Goal: Transaction & Acquisition: Book appointment/travel/reservation

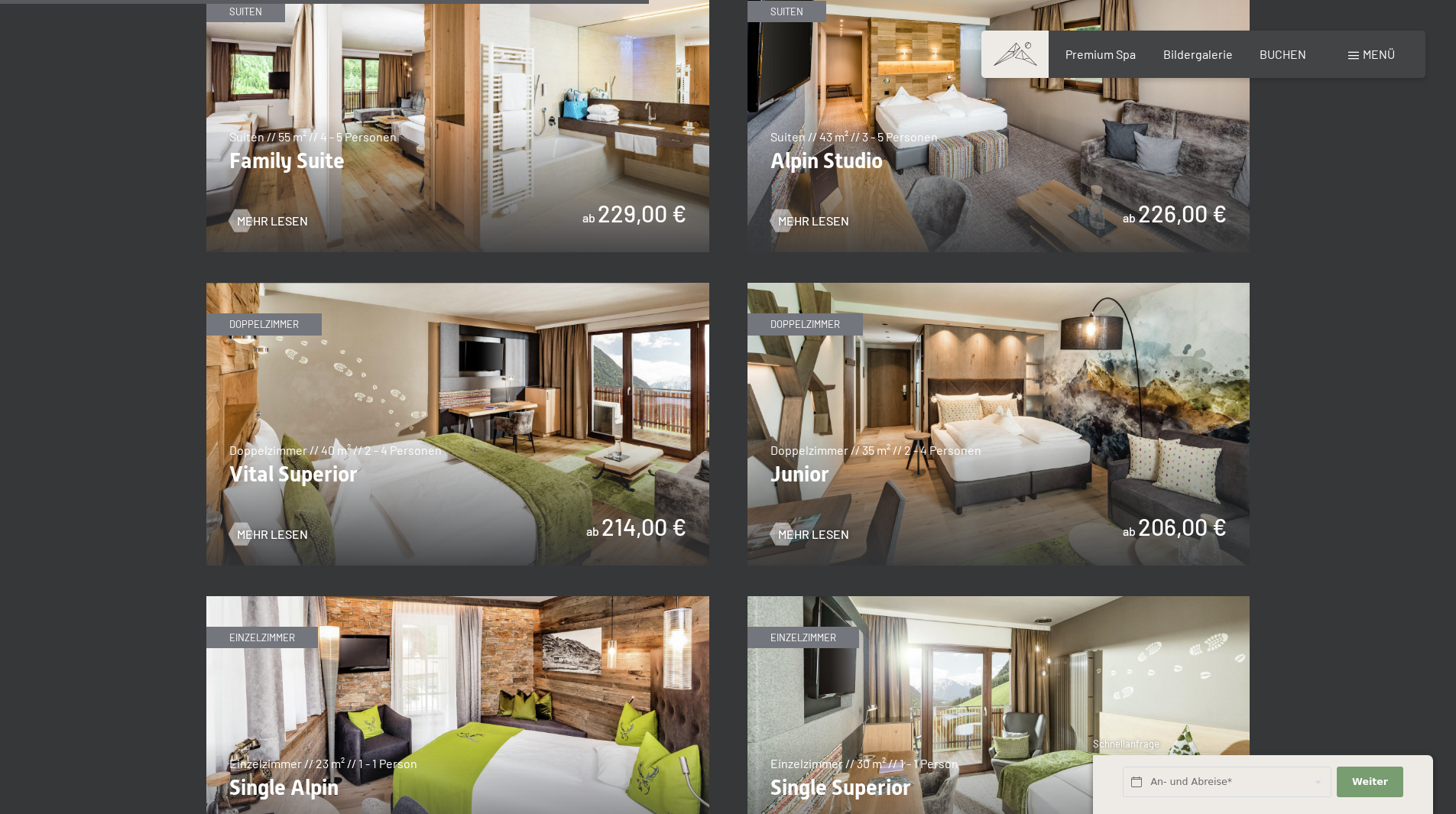
scroll to position [2216, 0]
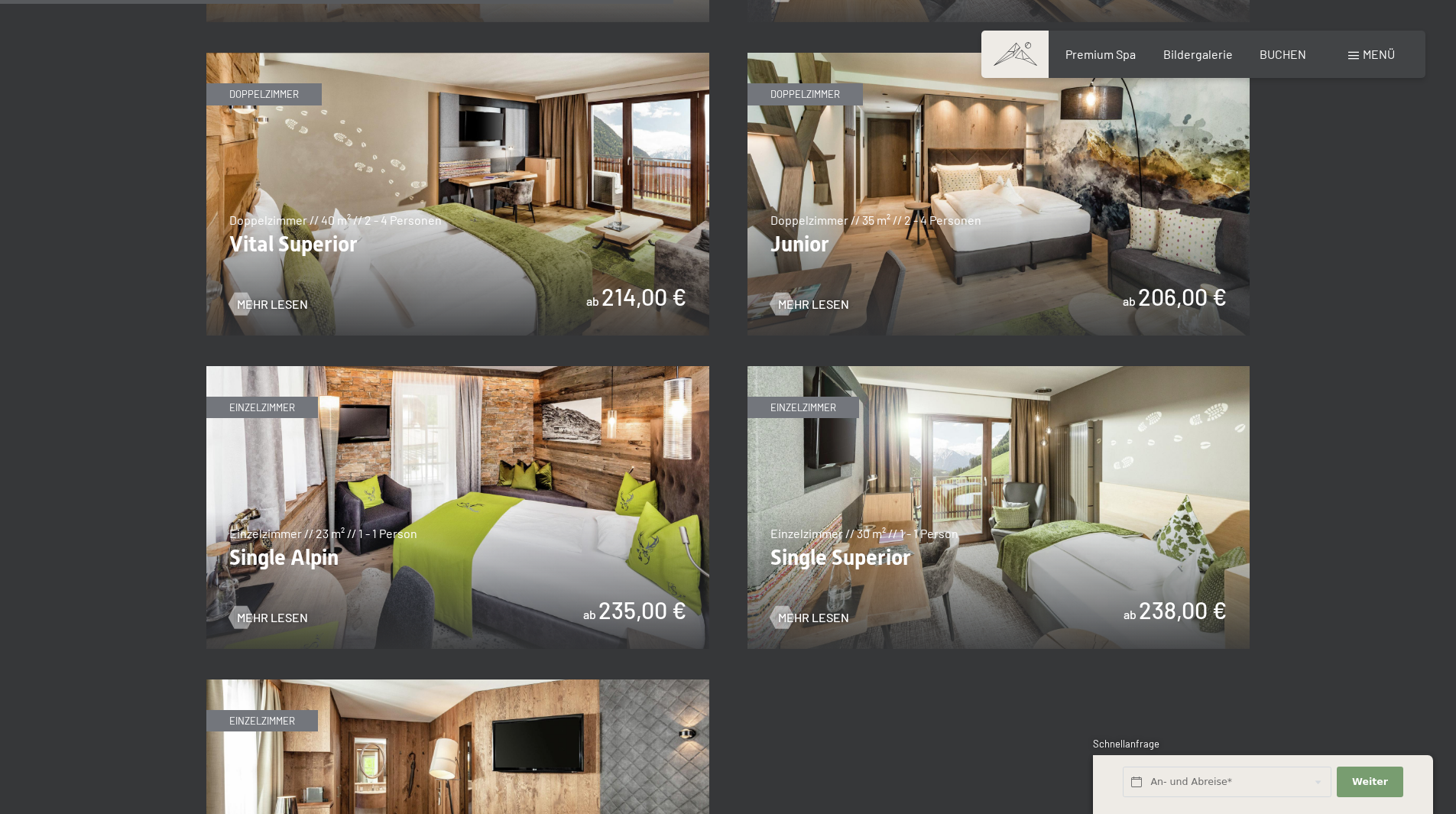
click at [1002, 235] on img at bounding box center [999, 194] width 503 height 283
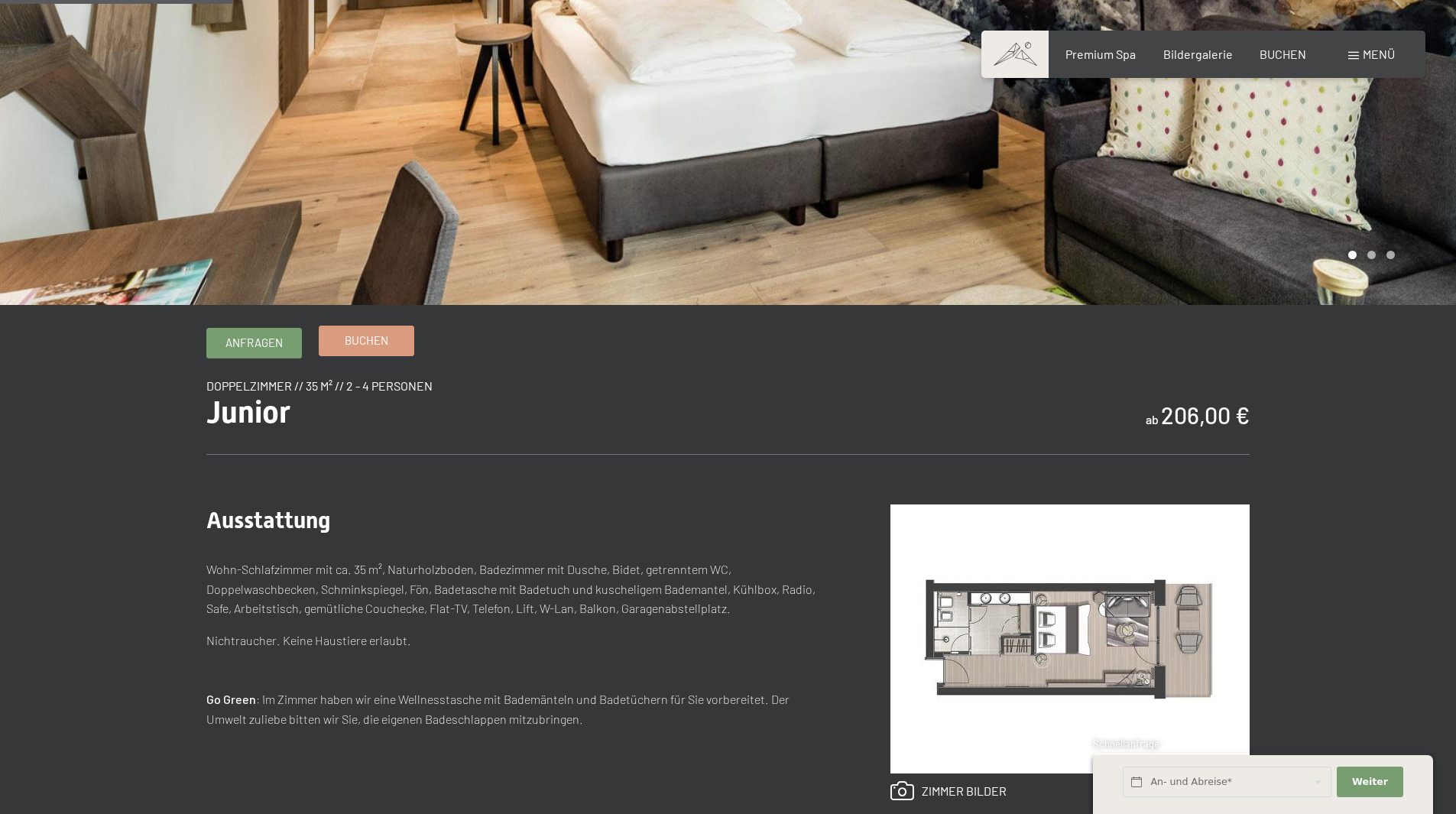
click at [357, 340] on span "Buchen" at bounding box center [366, 340] width 43 height 16
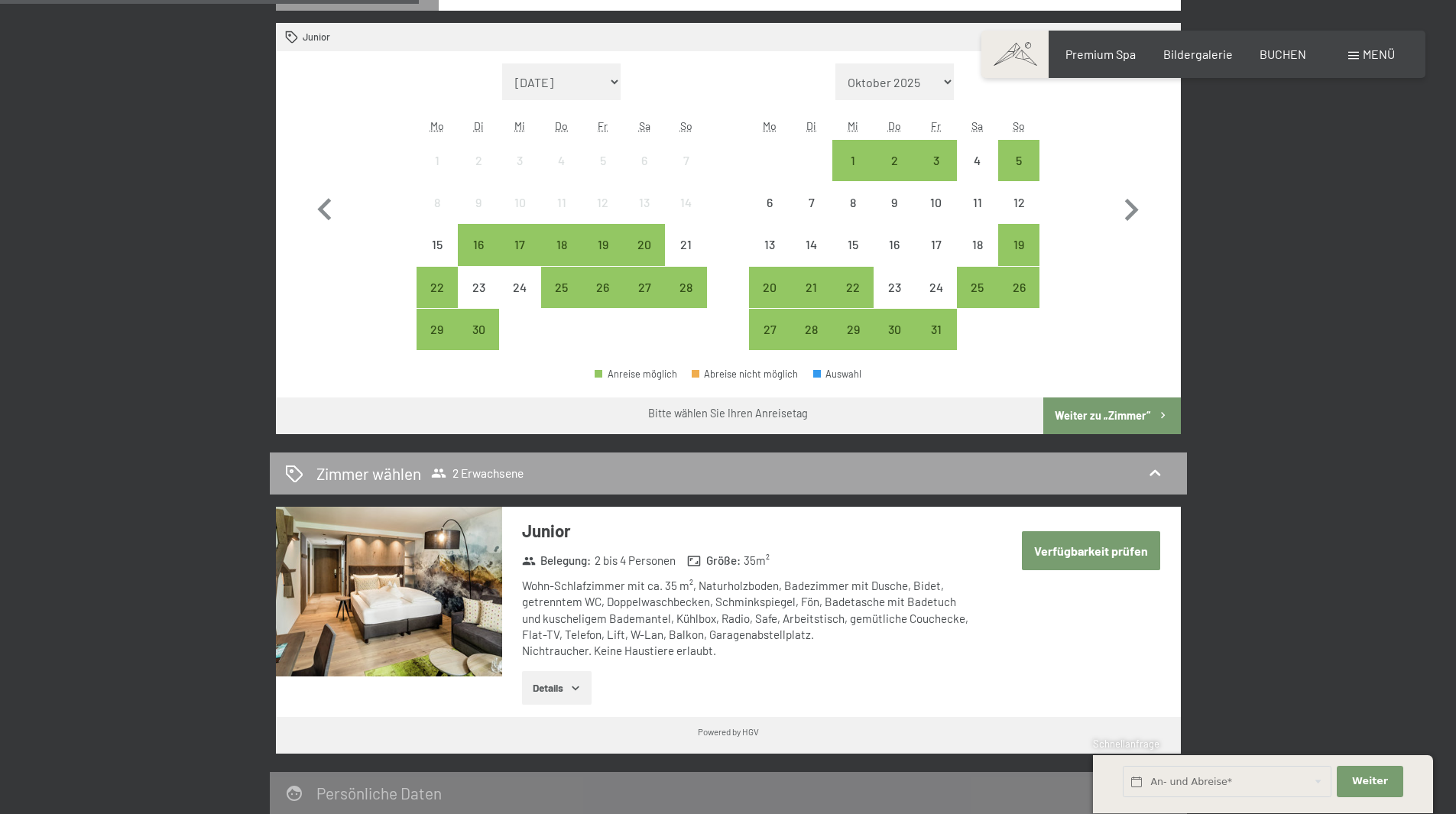
scroll to position [459, 0]
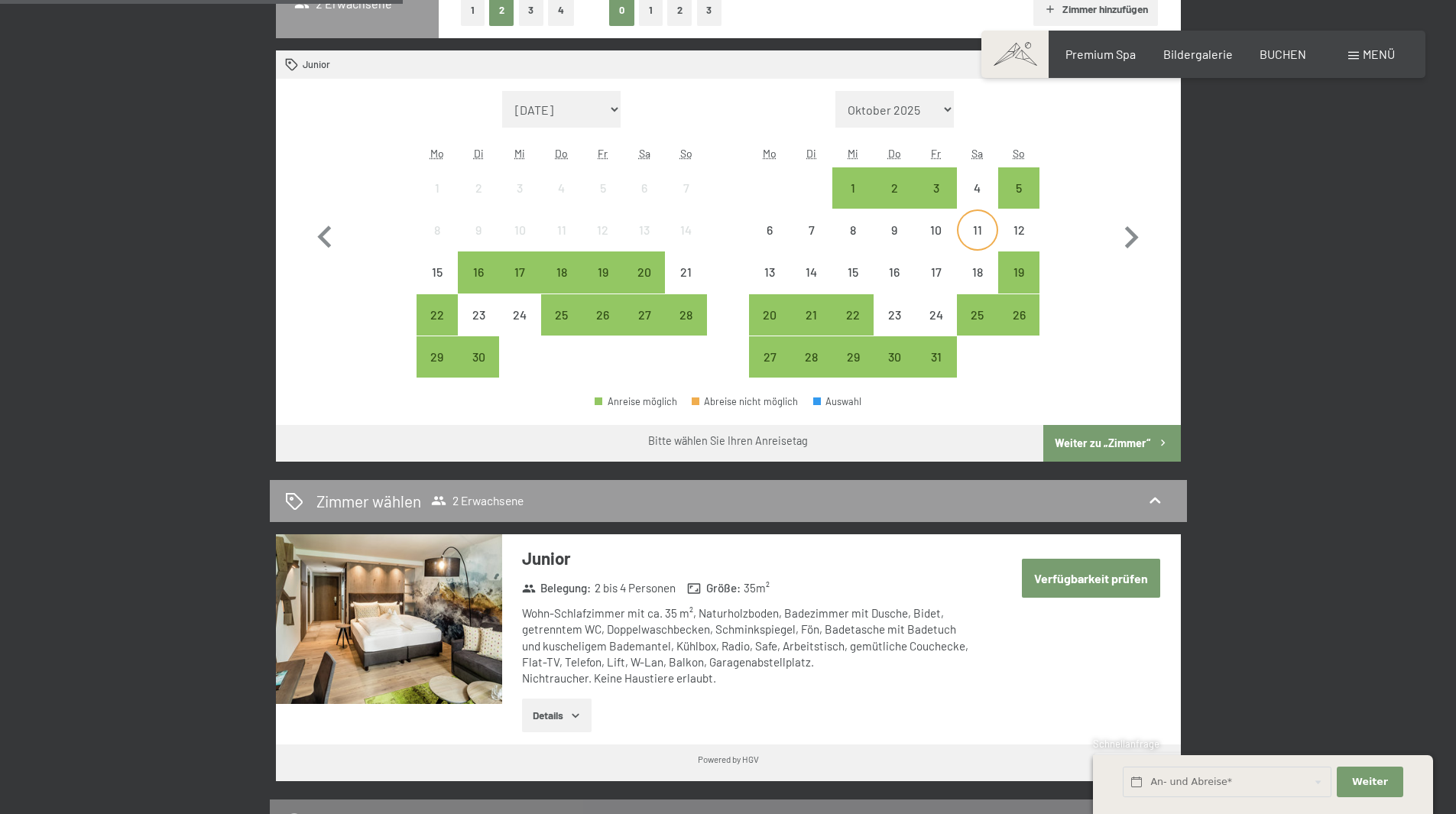
click at [966, 229] on div "11" at bounding box center [977, 243] width 38 height 38
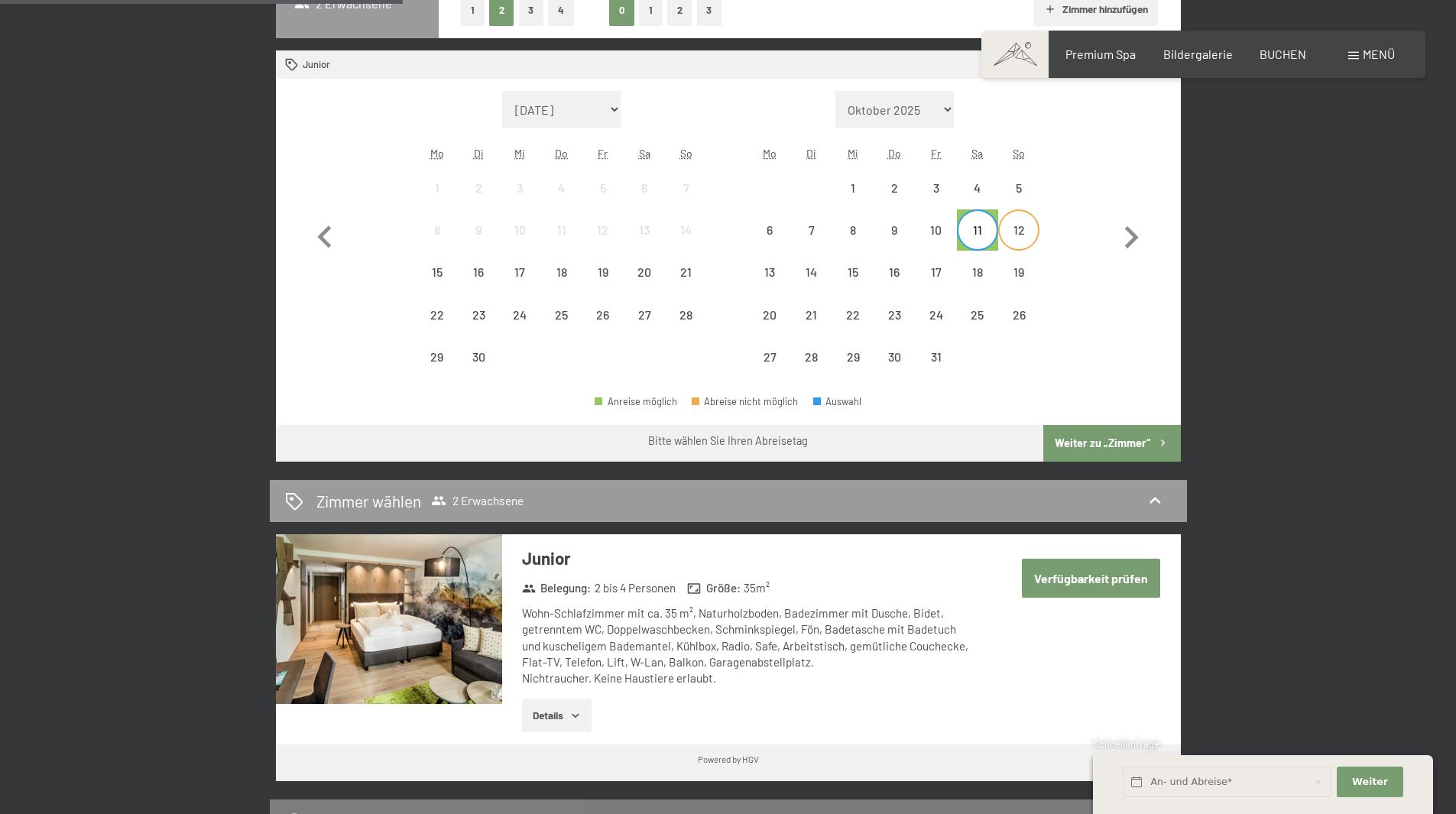
click at [1004, 231] on div "12" at bounding box center [1019, 243] width 38 height 38
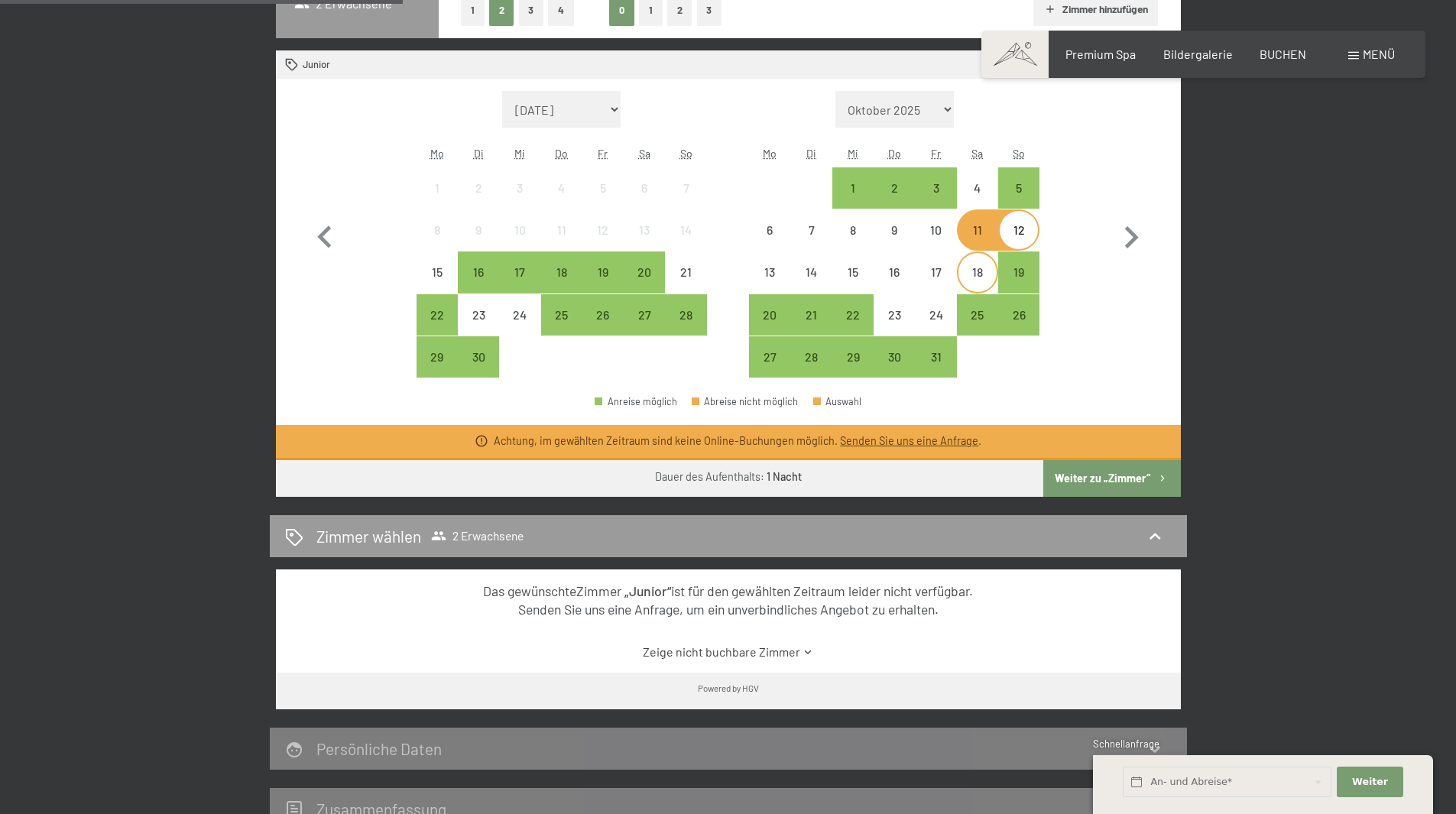
click at [967, 266] on div "18" at bounding box center [977, 285] width 38 height 38
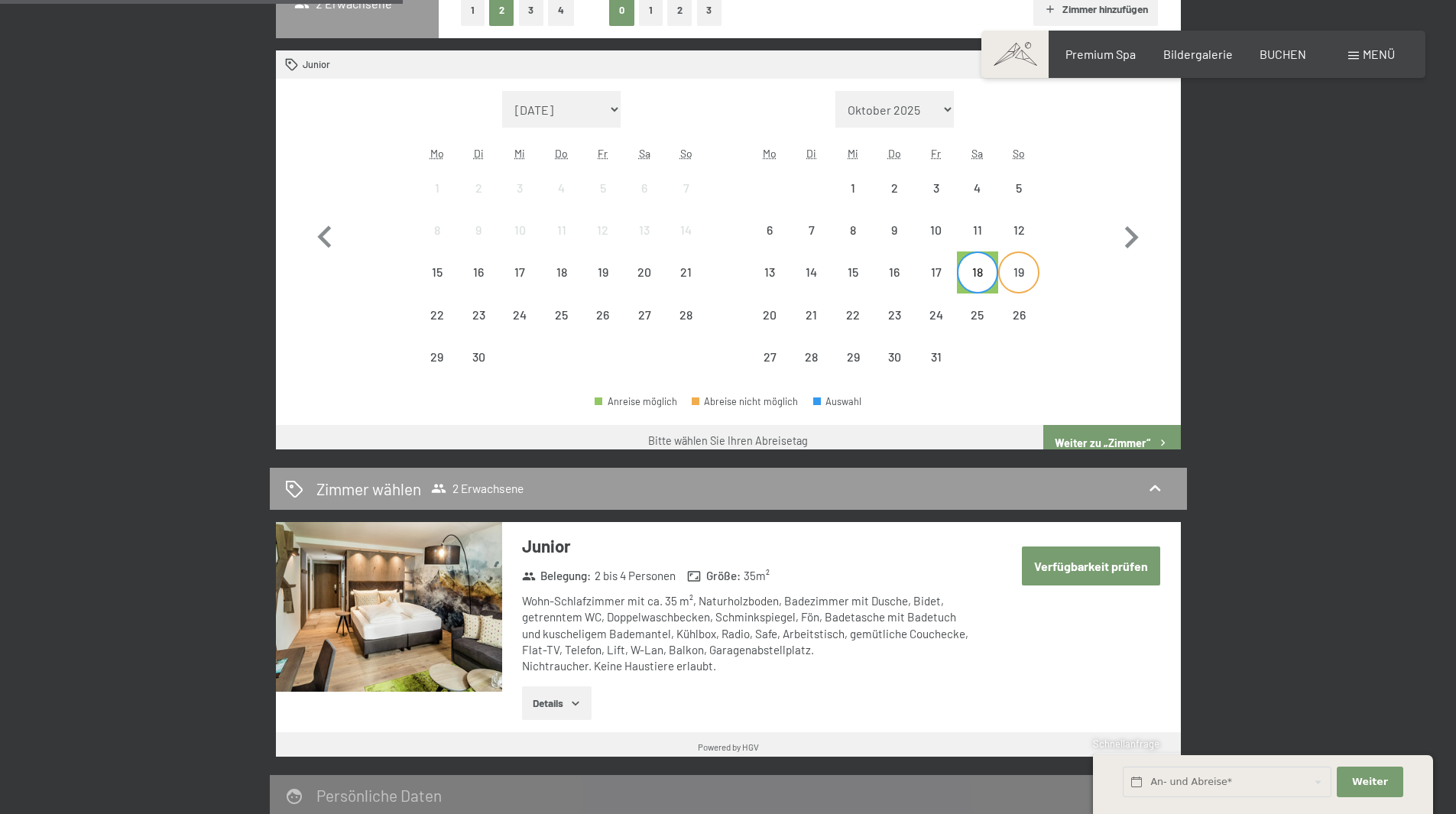
click at [1026, 266] on div "19" at bounding box center [1019, 285] width 38 height 38
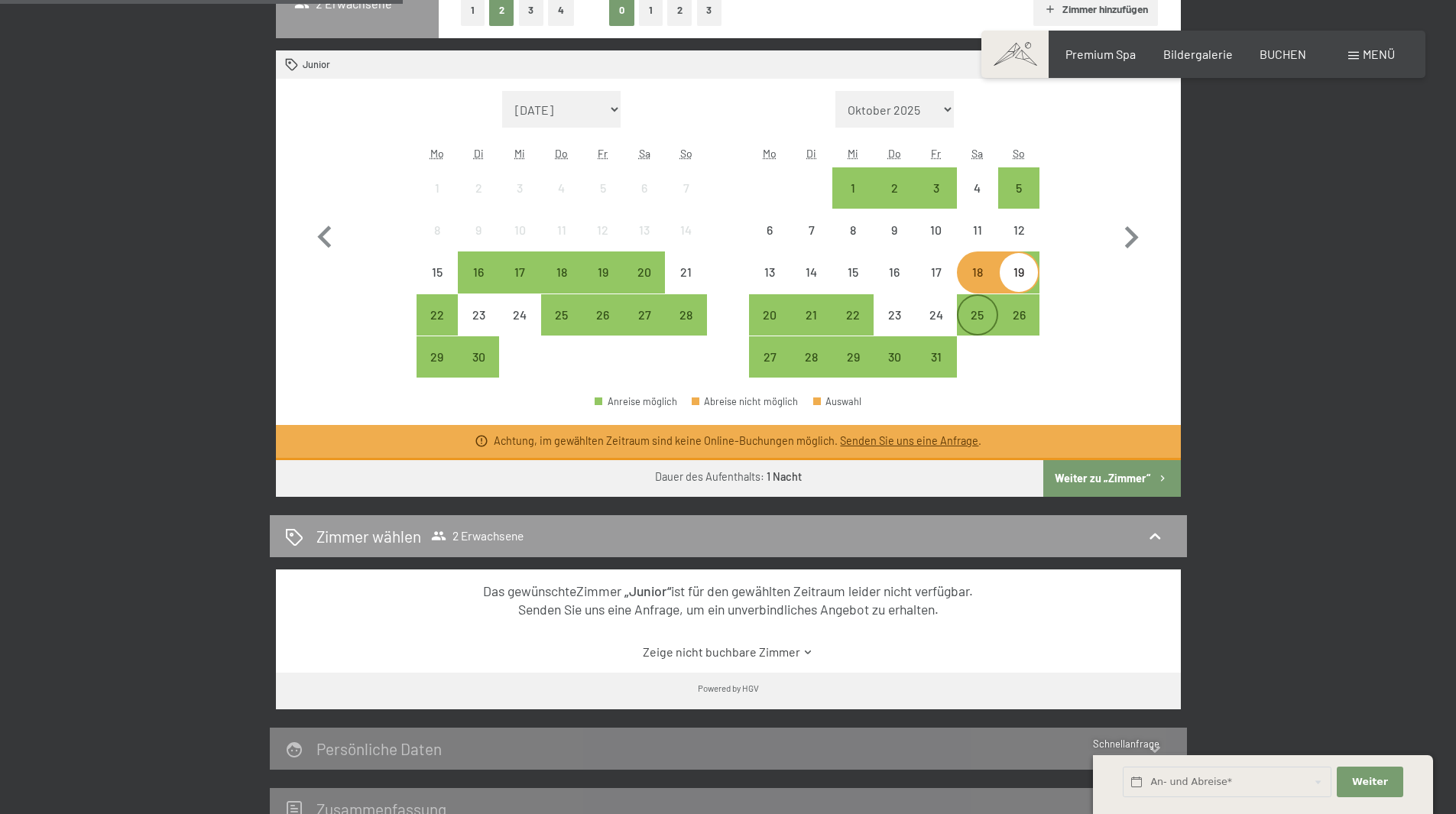
click at [984, 306] on div "25" at bounding box center [977, 315] width 38 height 38
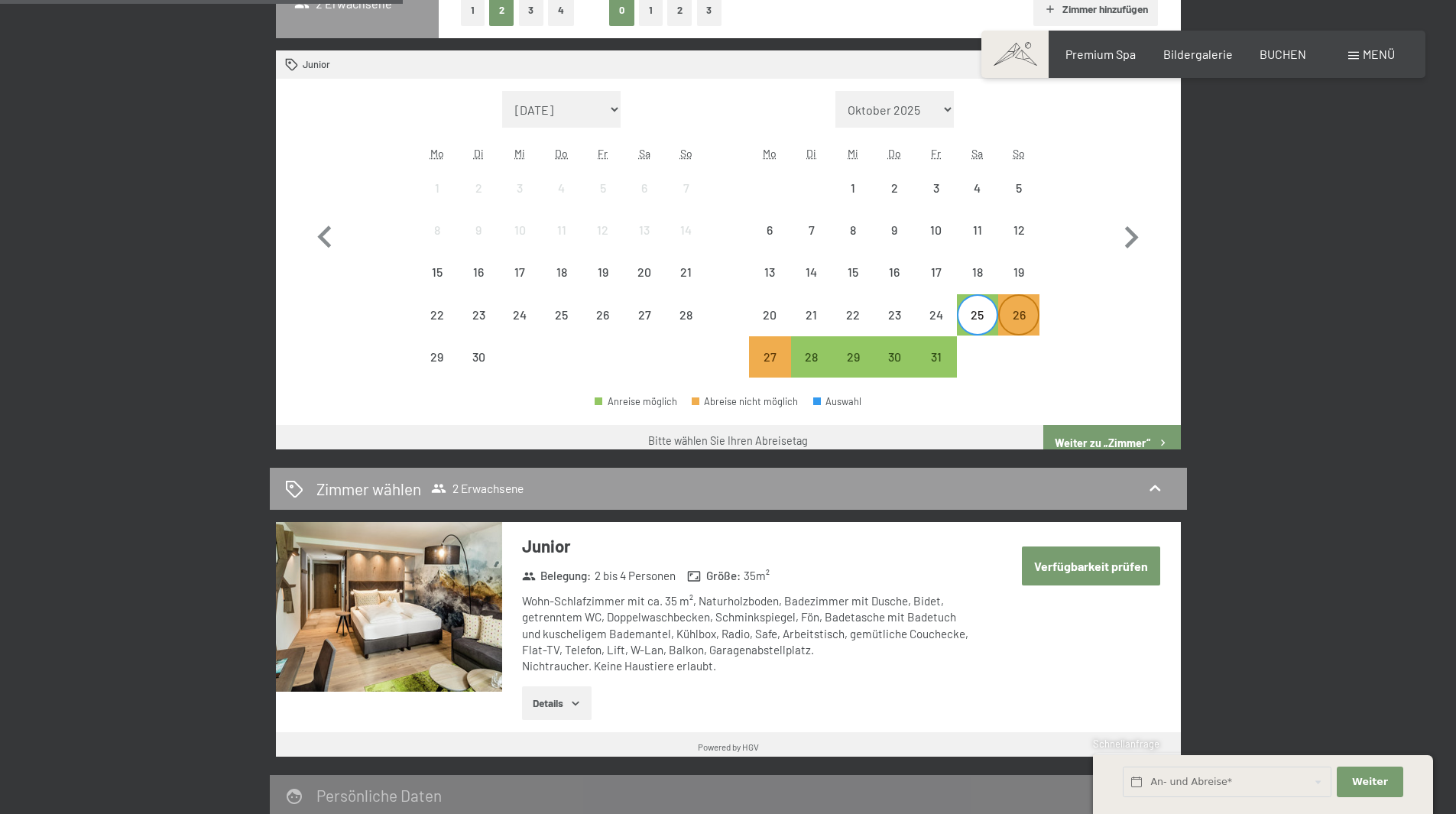
click at [1012, 304] on div "26" at bounding box center [1019, 315] width 38 height 38
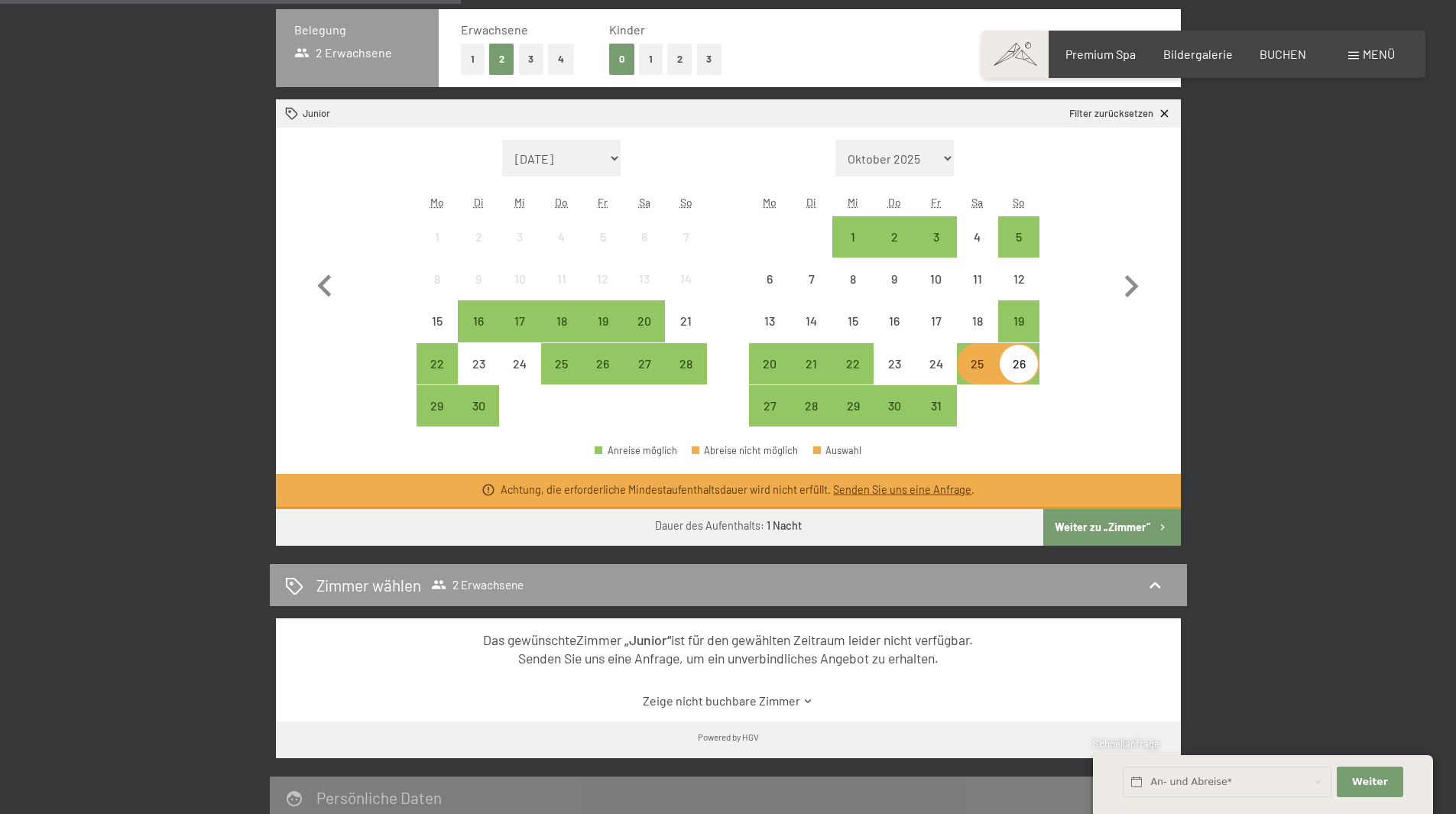
scroll to position [382, 0]
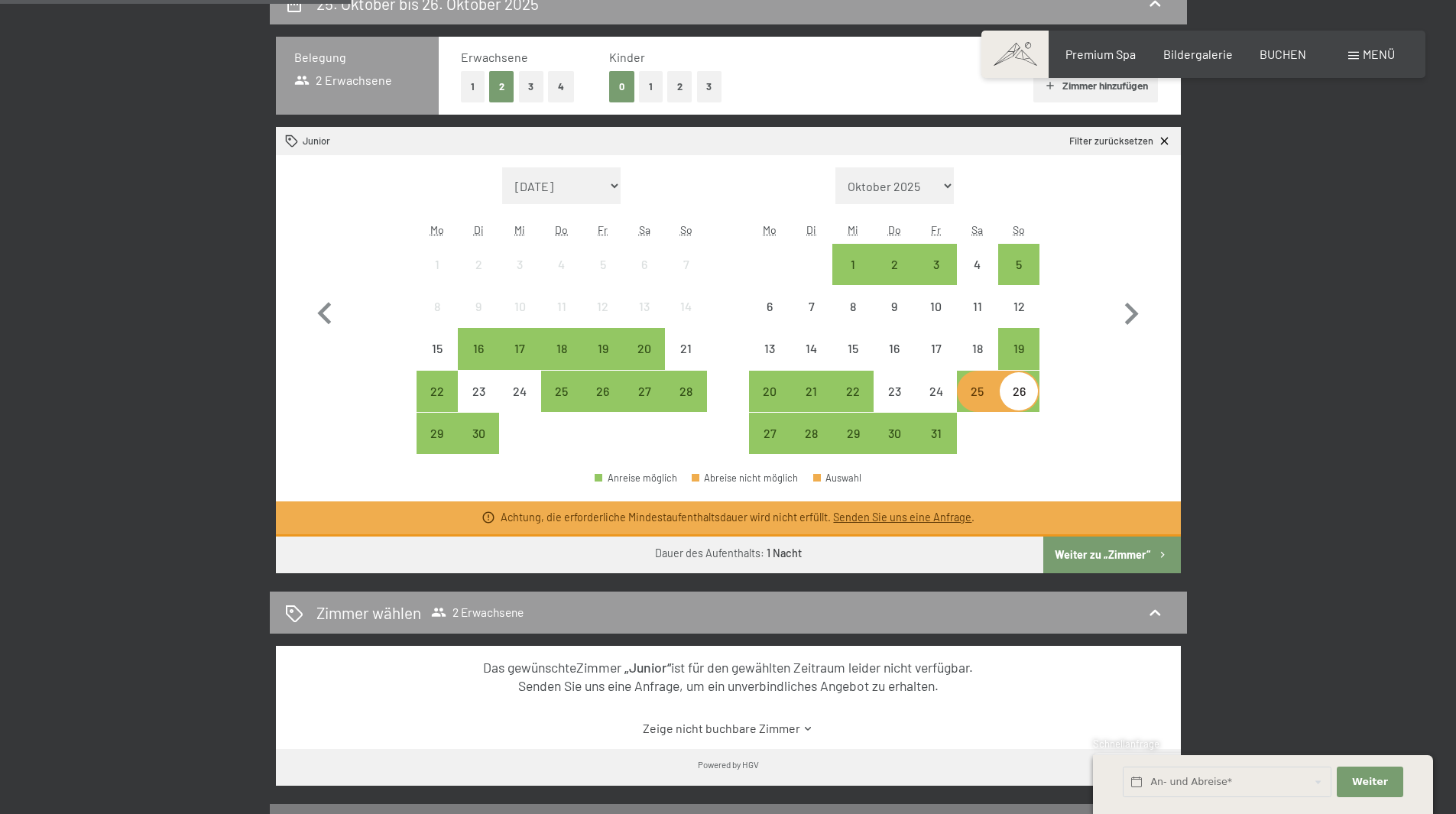
click at [981, 395] on div "25" at bounding box center [977, 405] width 38 height 38
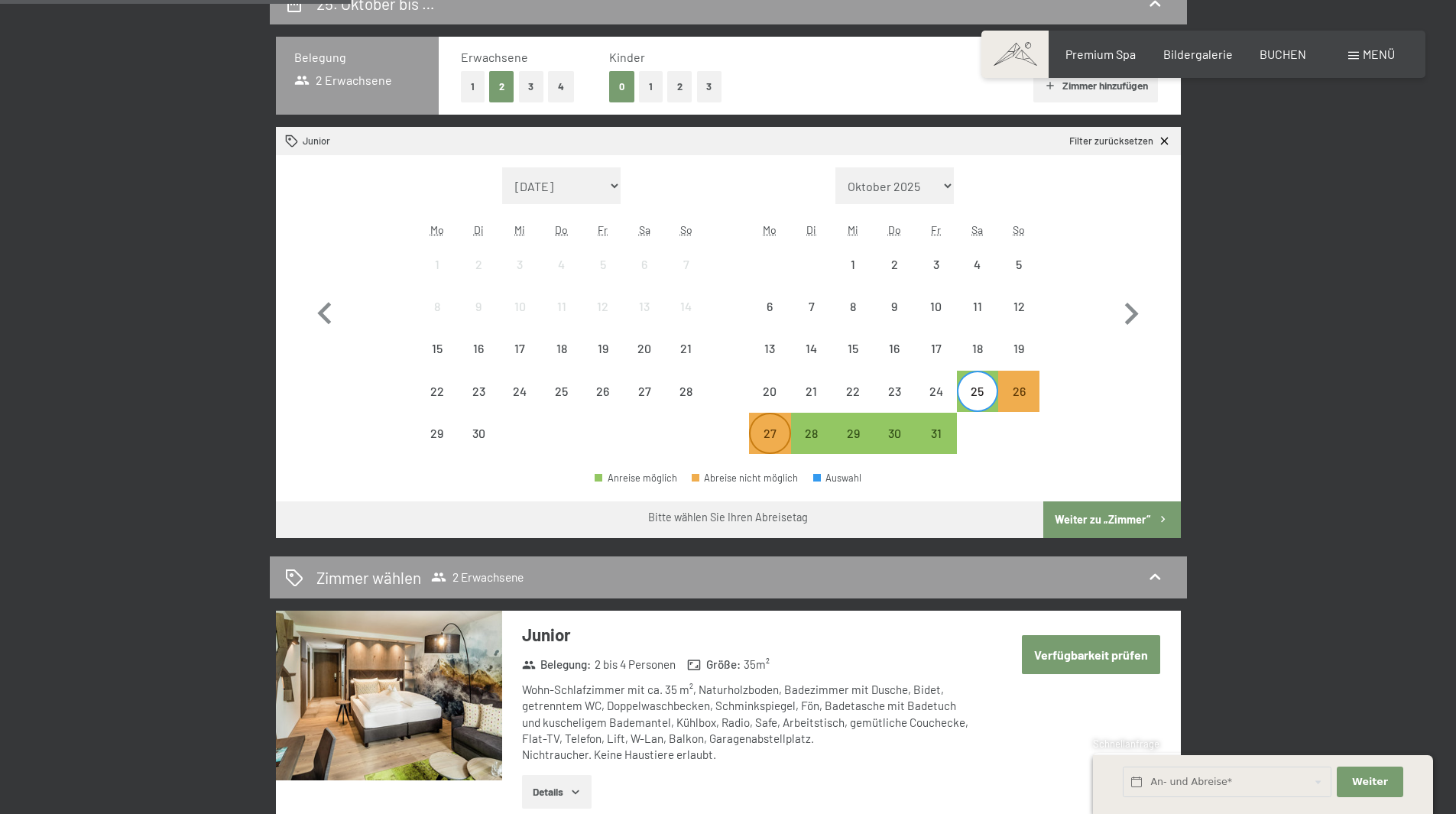
click at [777, 428] on div "27" at bounding box center [770, 446] width 38 height 38
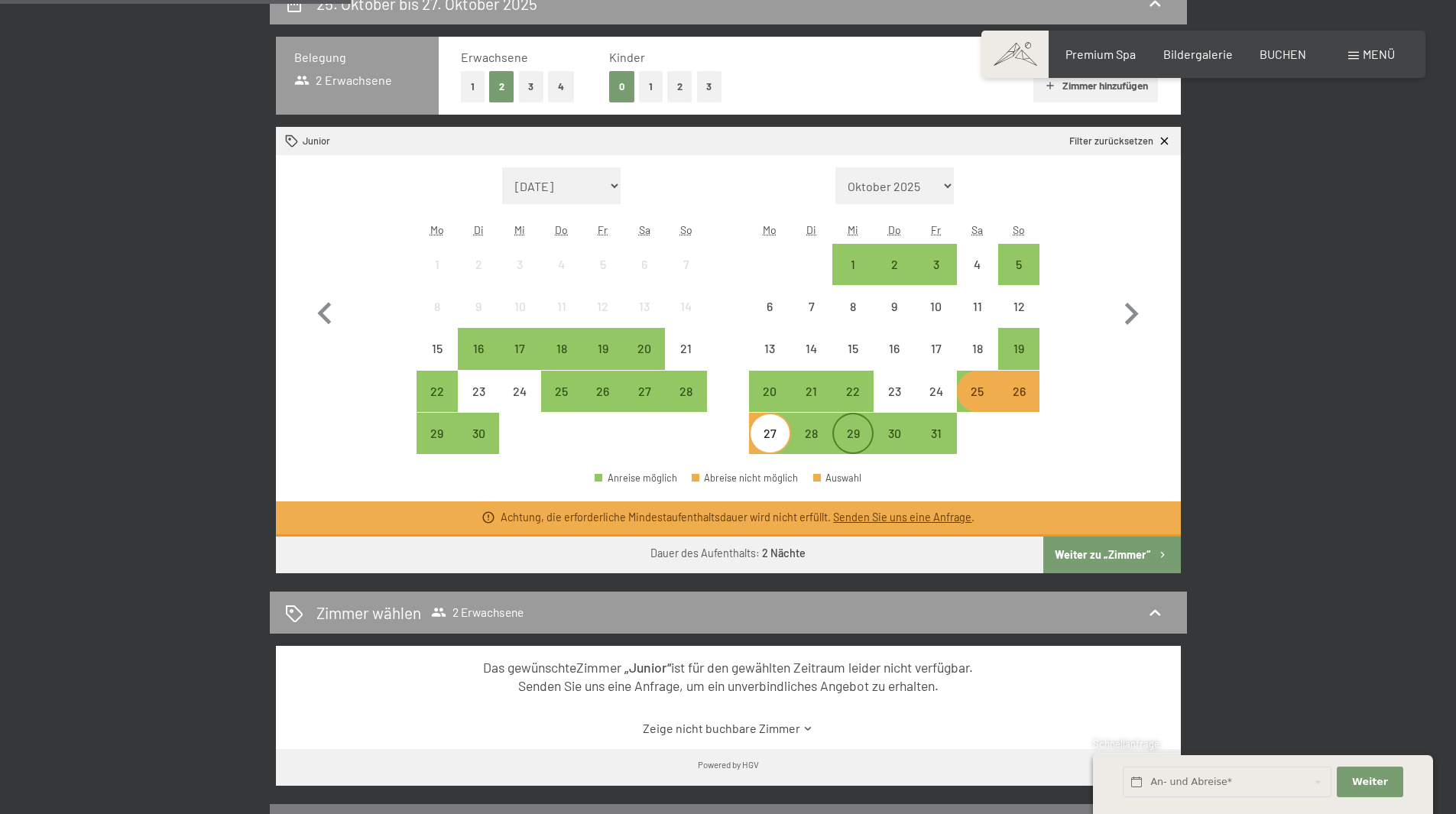
click at [842, 430] on div "29" at bounding box center [853, 446] width 38 height 38
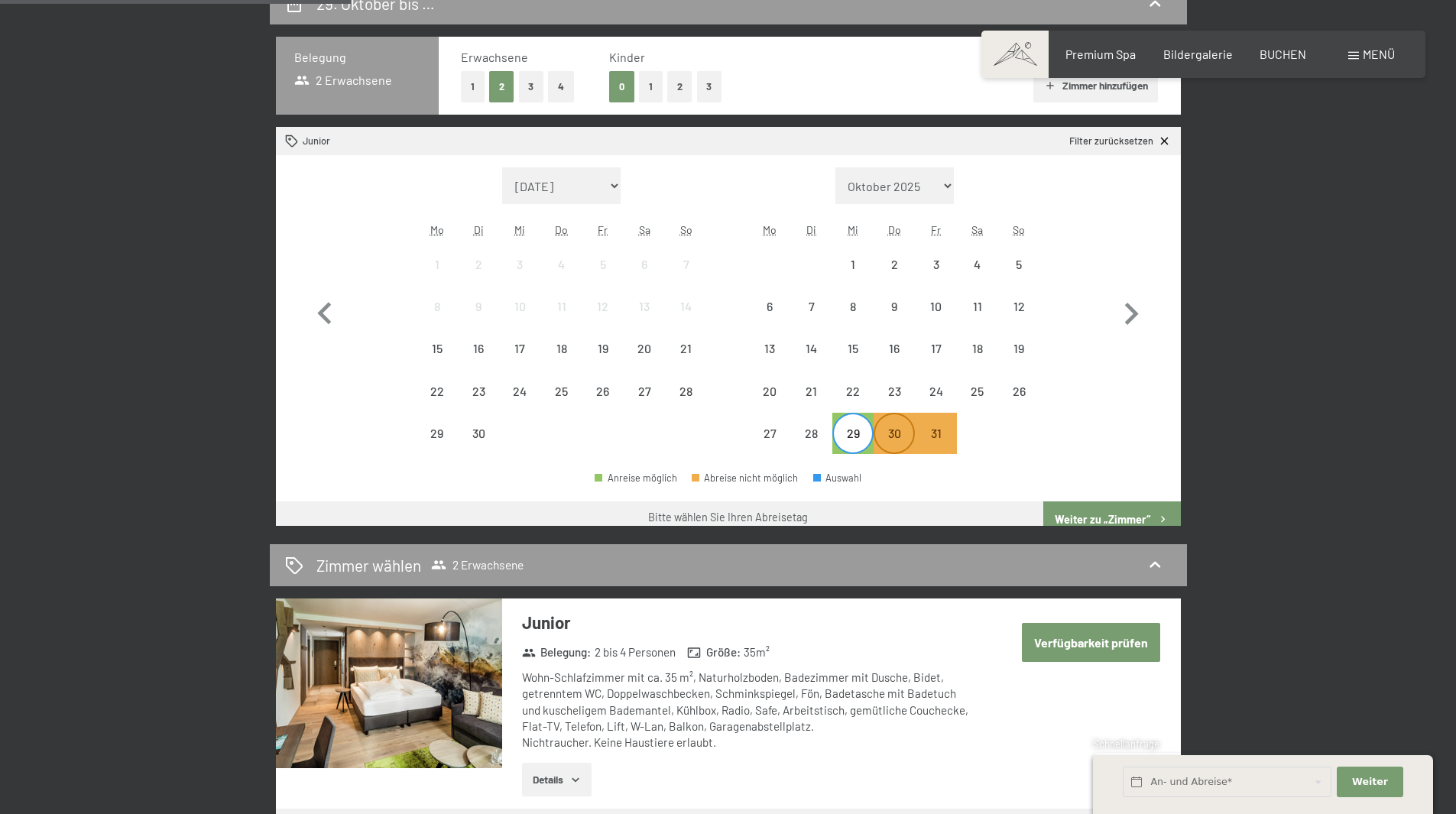
click at [897, 429] on div "30" at bounding box center [894, 446] width 38 height 38
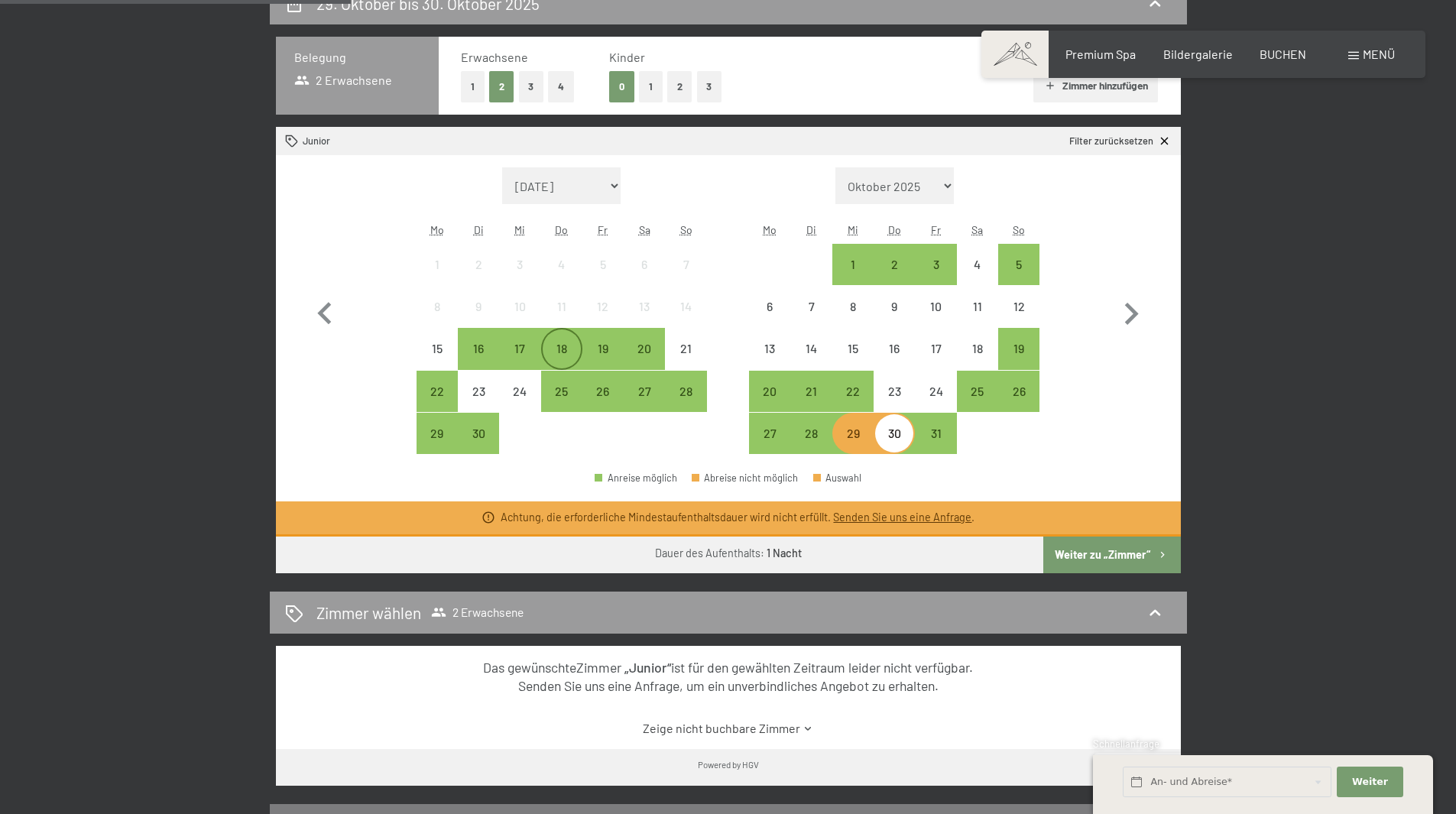
click at [555, 354] on div "18" at bounding box center [562, 361] width 38 height 38
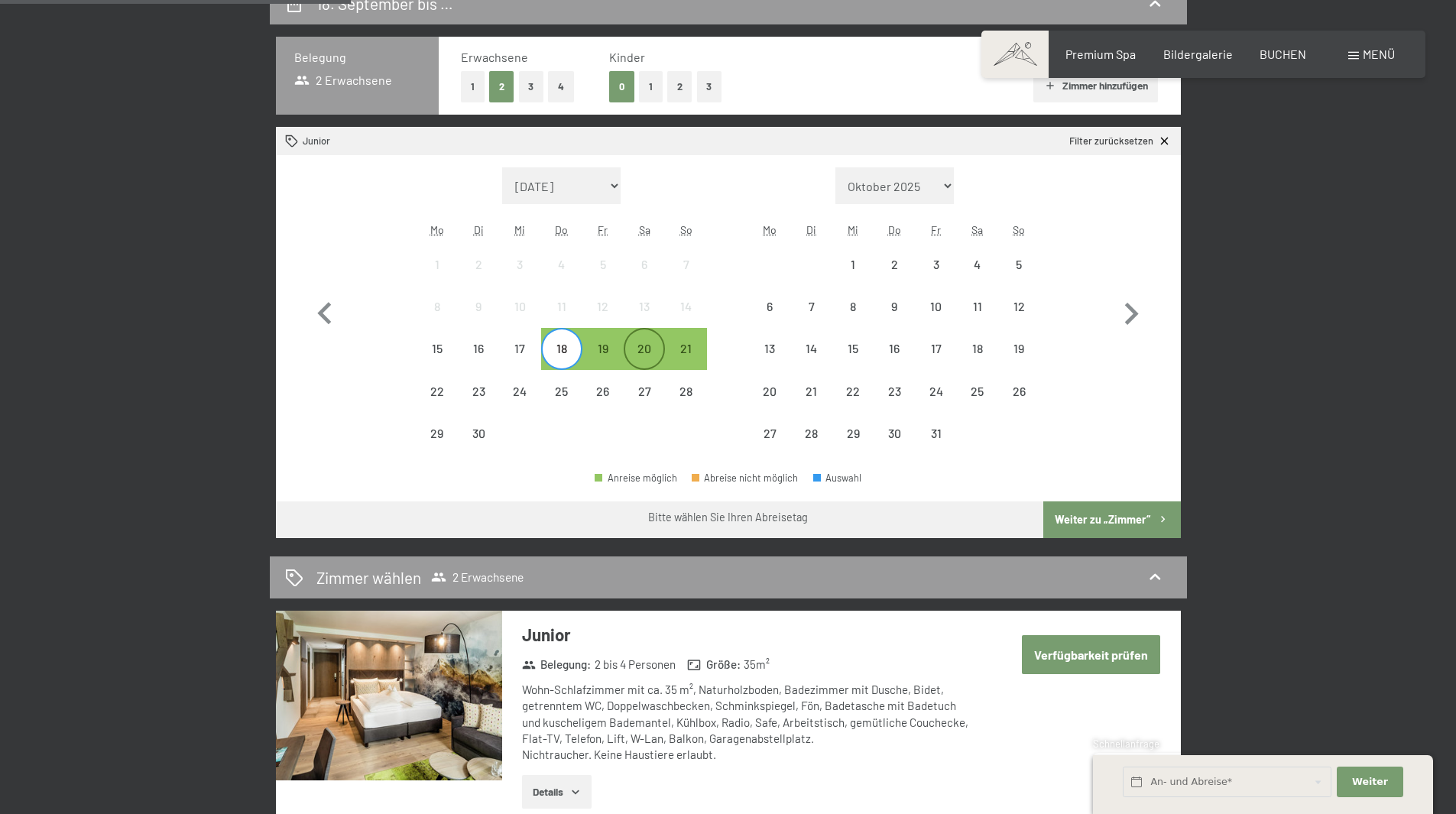
click at [639, 351] on div "20" at bounding box center [644, 361] width 38 height 38
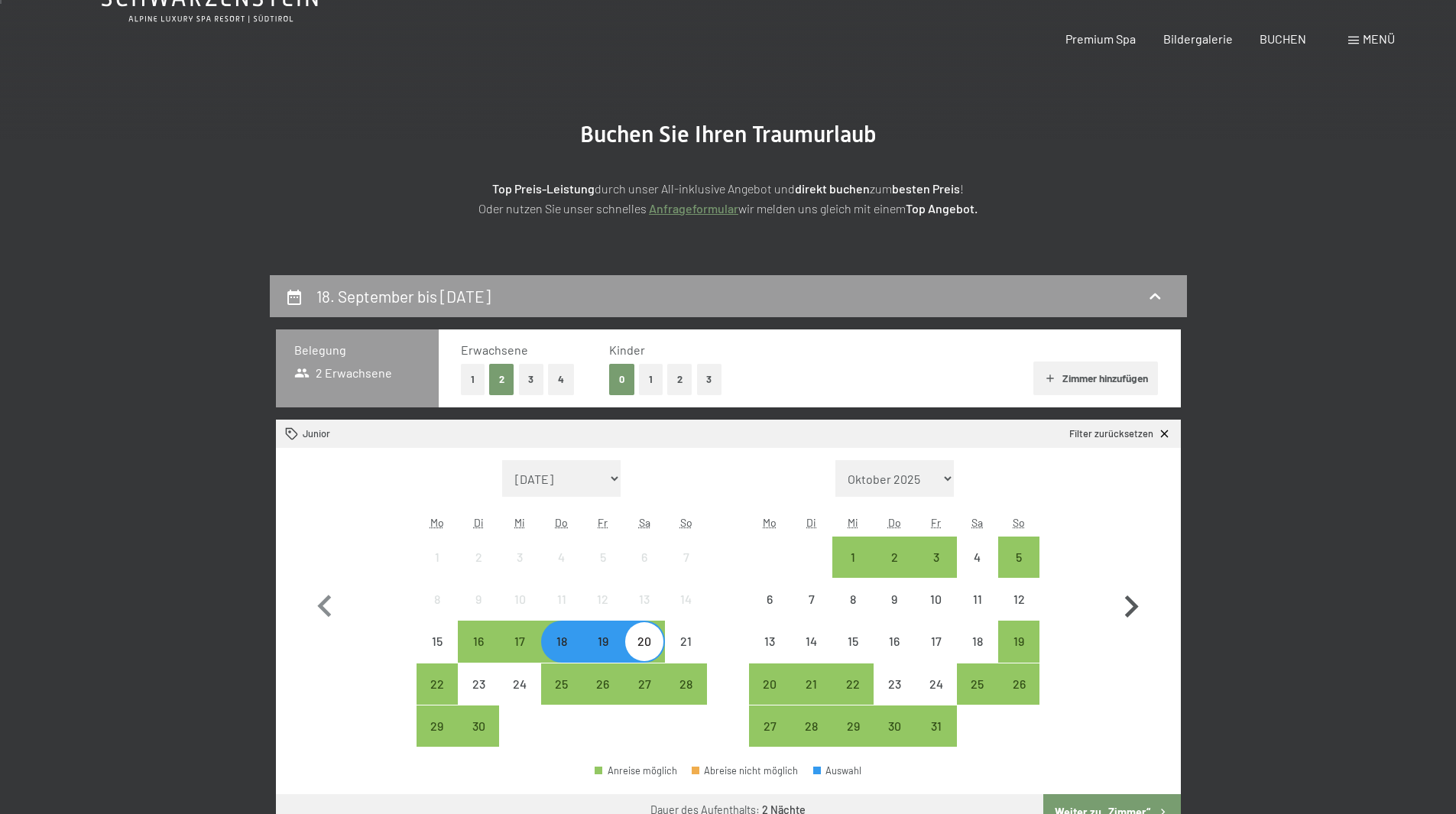
scroll to position [153, 0]
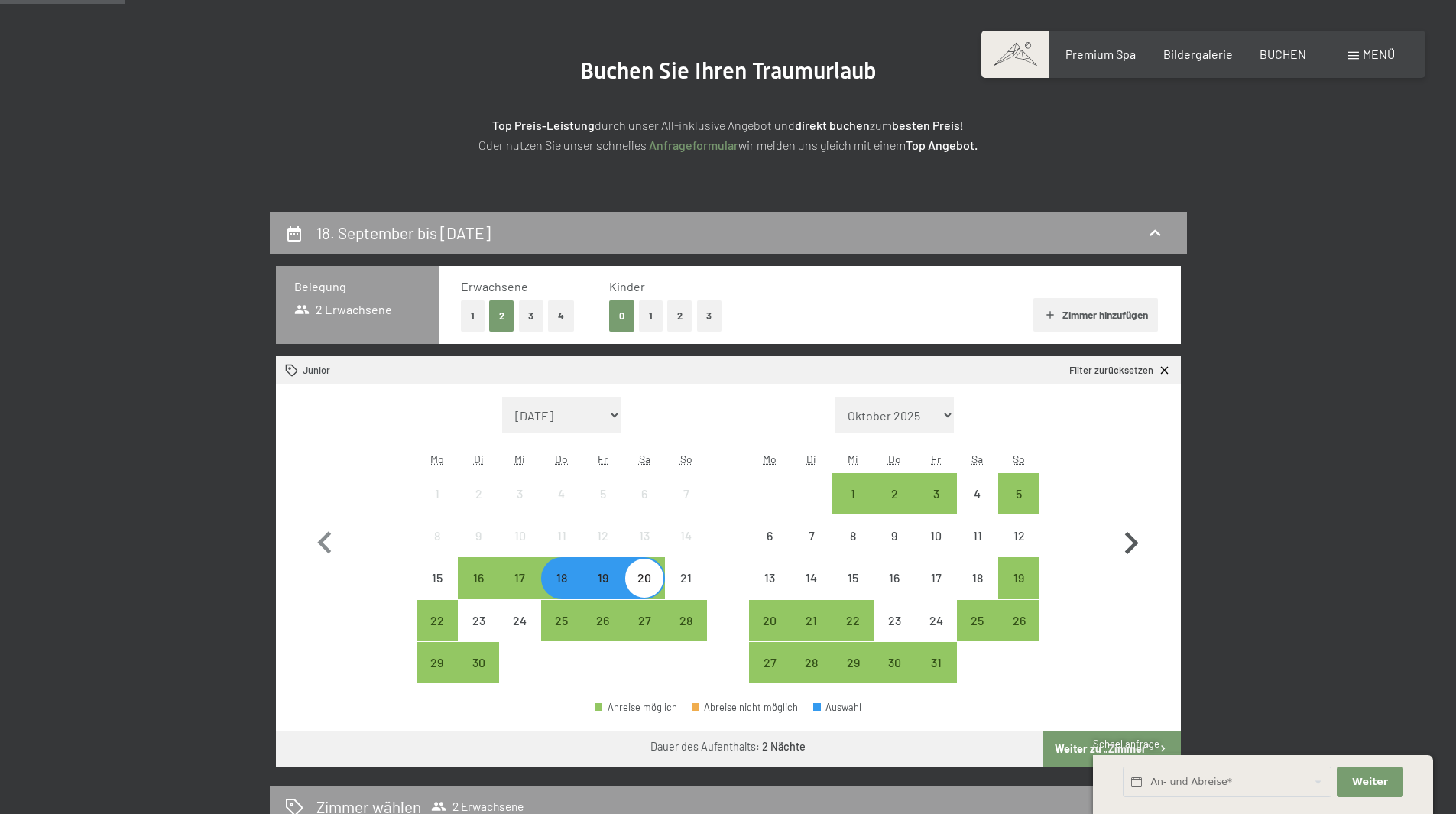
click at [1131, 544] on icon "button" at bounding box center [1131, 543] width 44 height 44
select select "[DATE]"
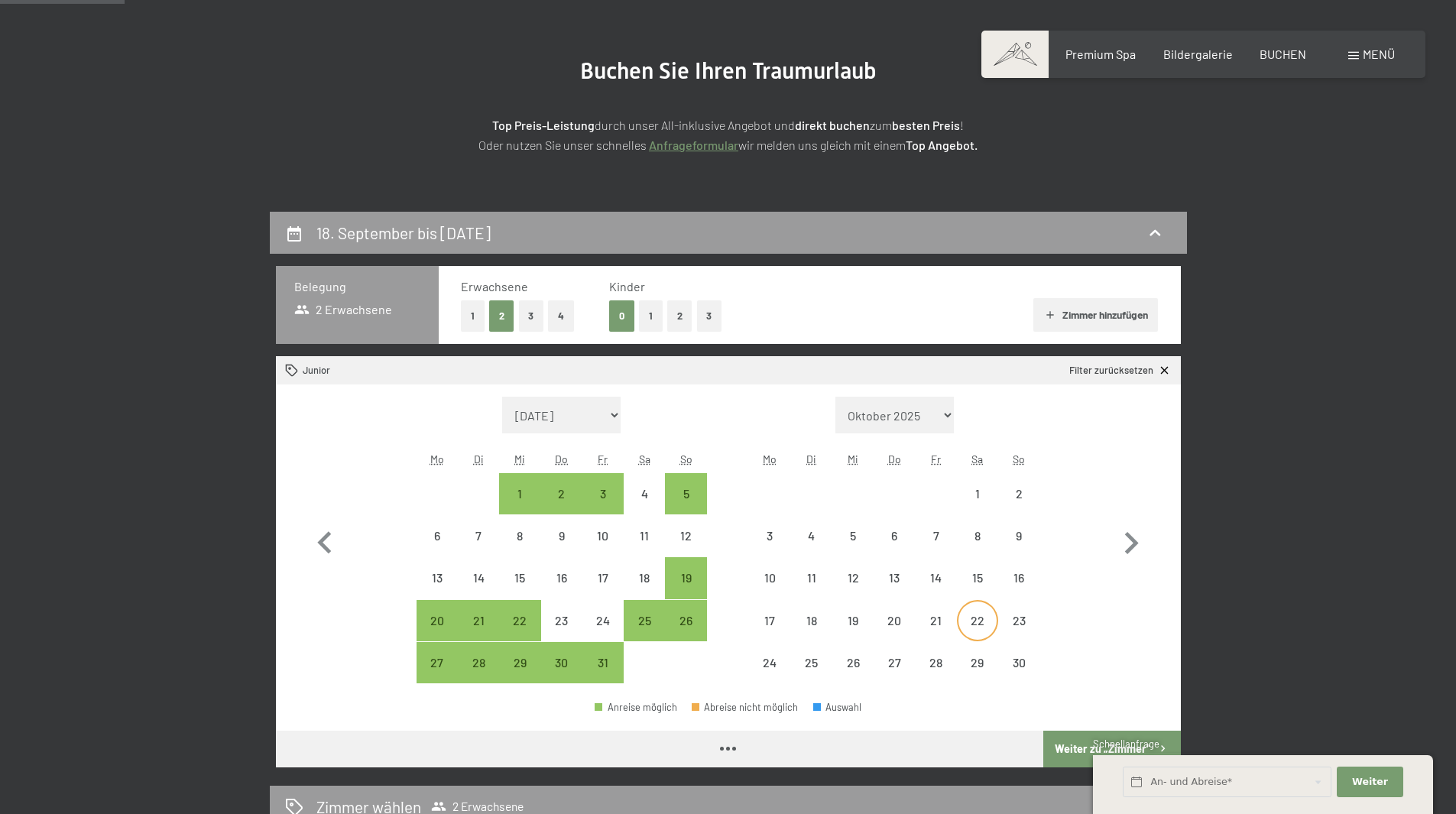
select select "[DATE]"
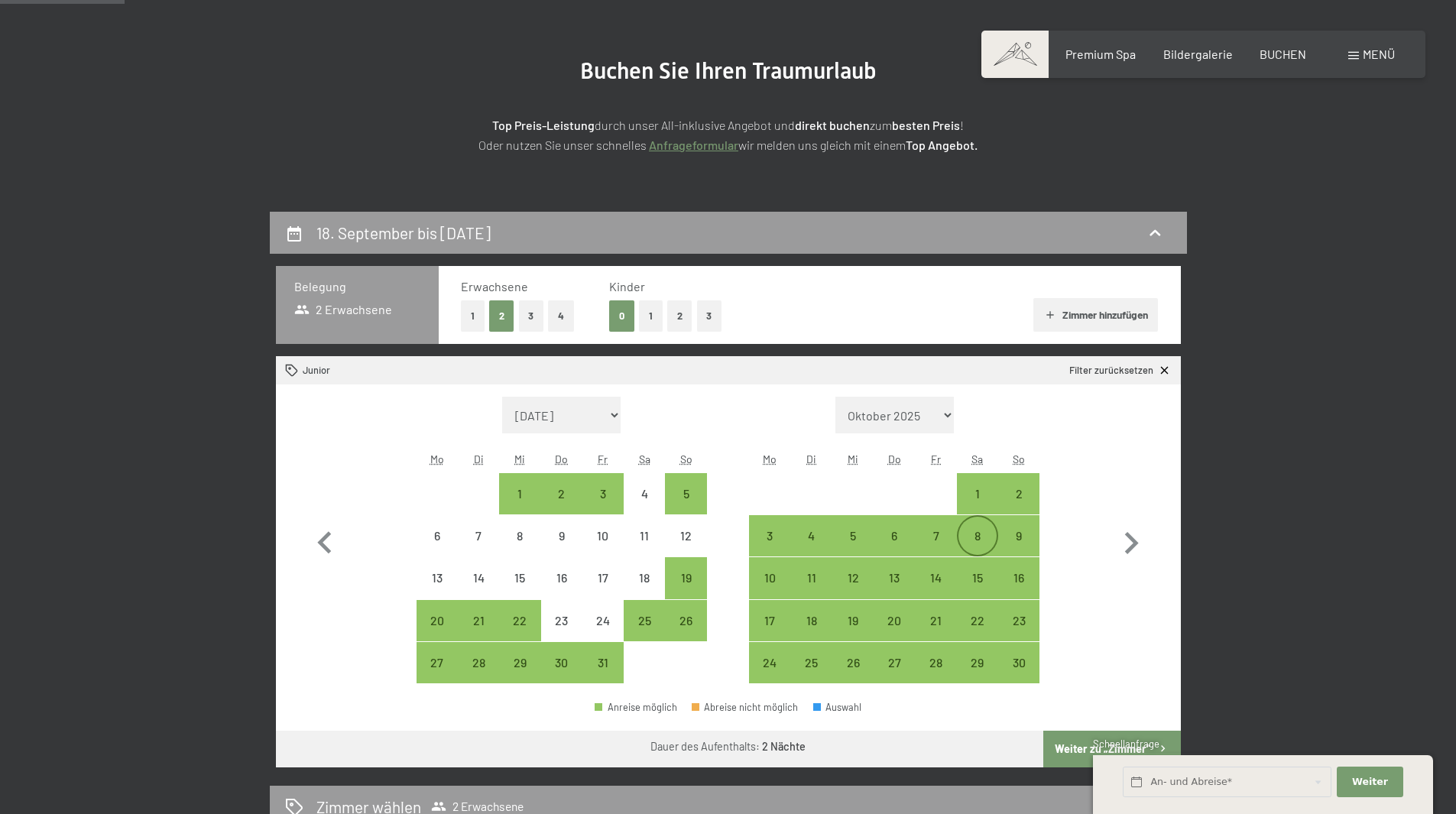
click at [973, 534] on div "8" at bounding box center [977, 548] width 38 height 38
select select "[DATE]"
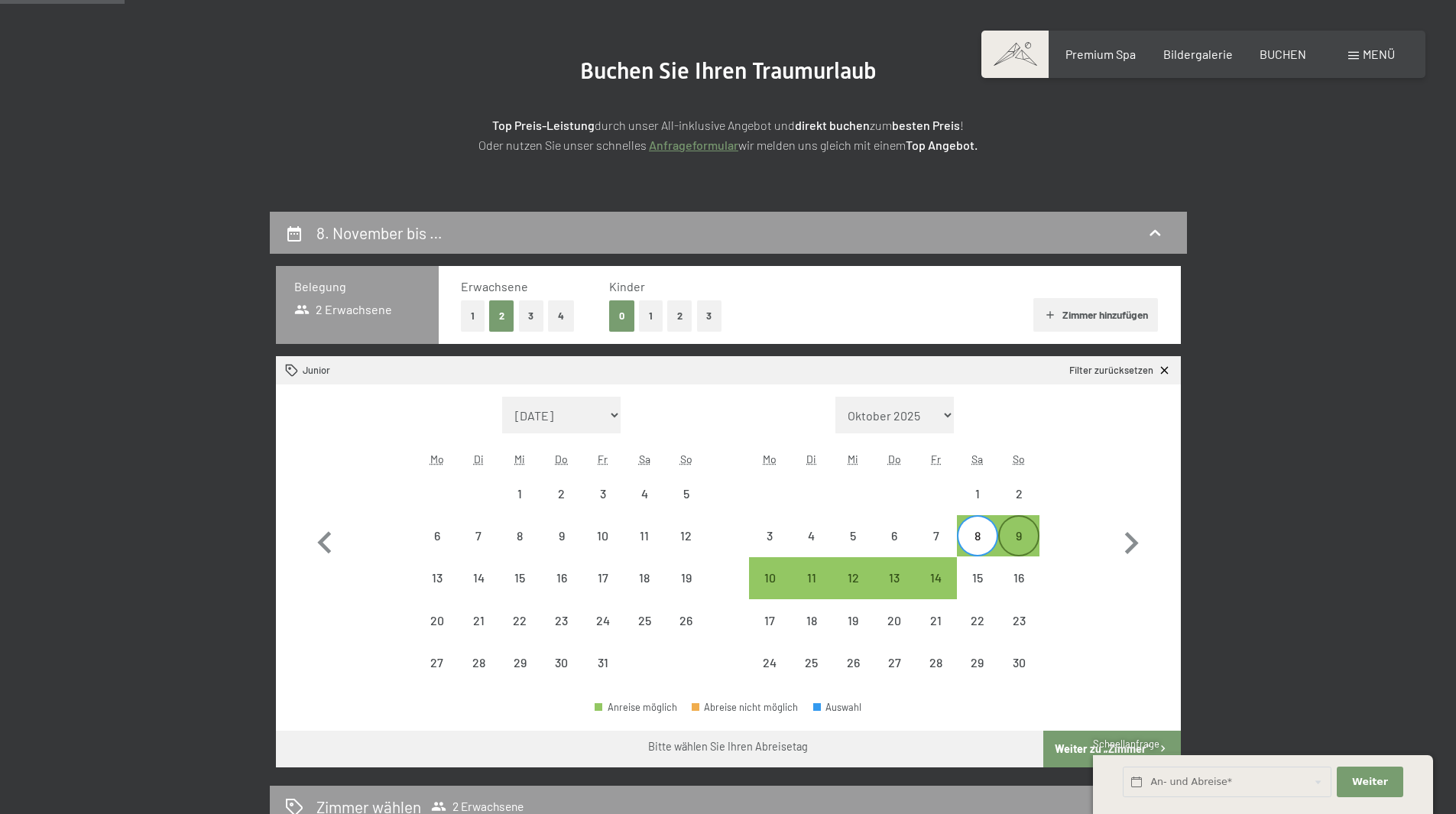
click at [1031, 537] on div "9" at bounding box center [1019, 548] width 38 height 38
select select "[DATE]"
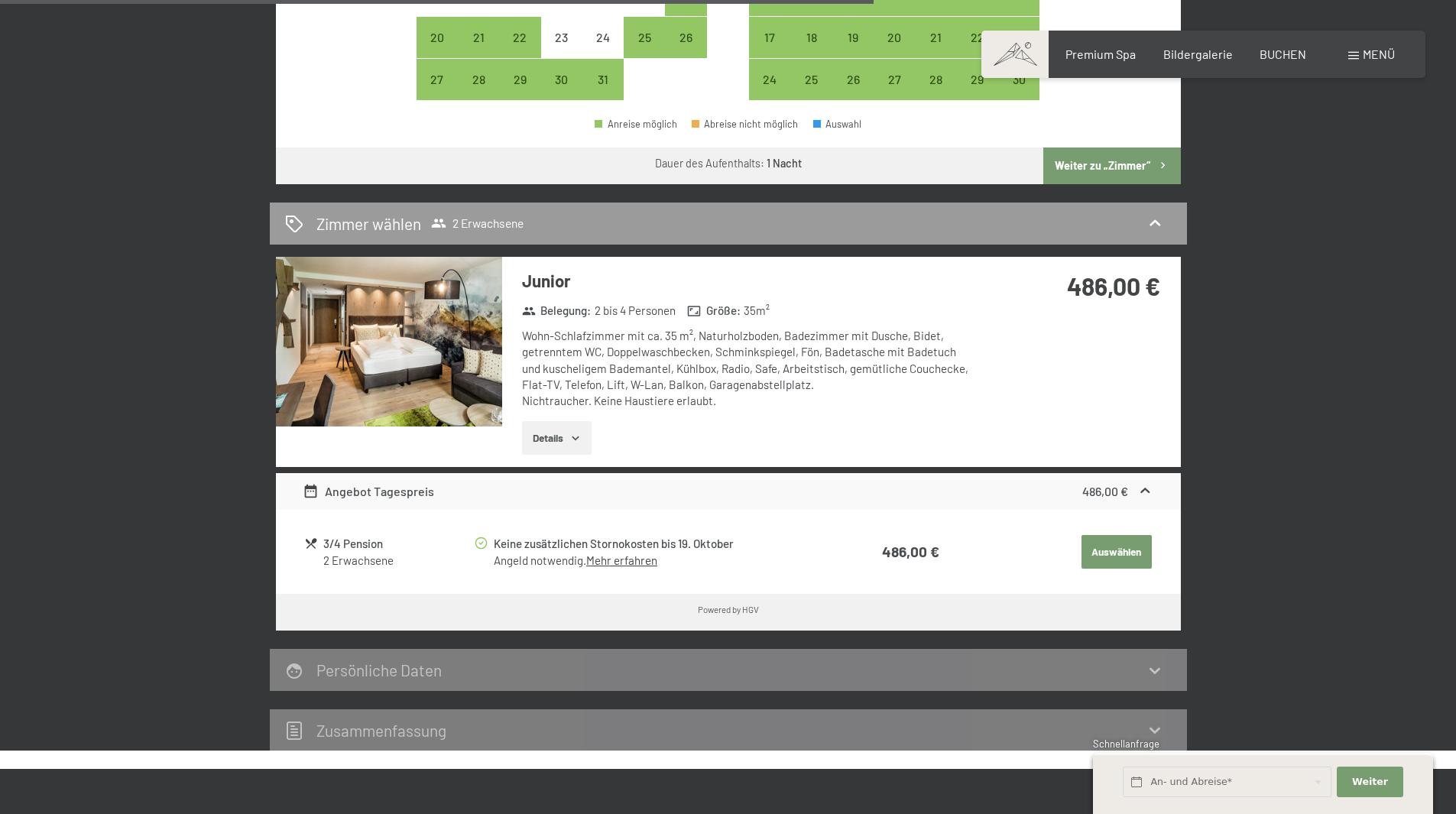
scroll to position [535, 0]
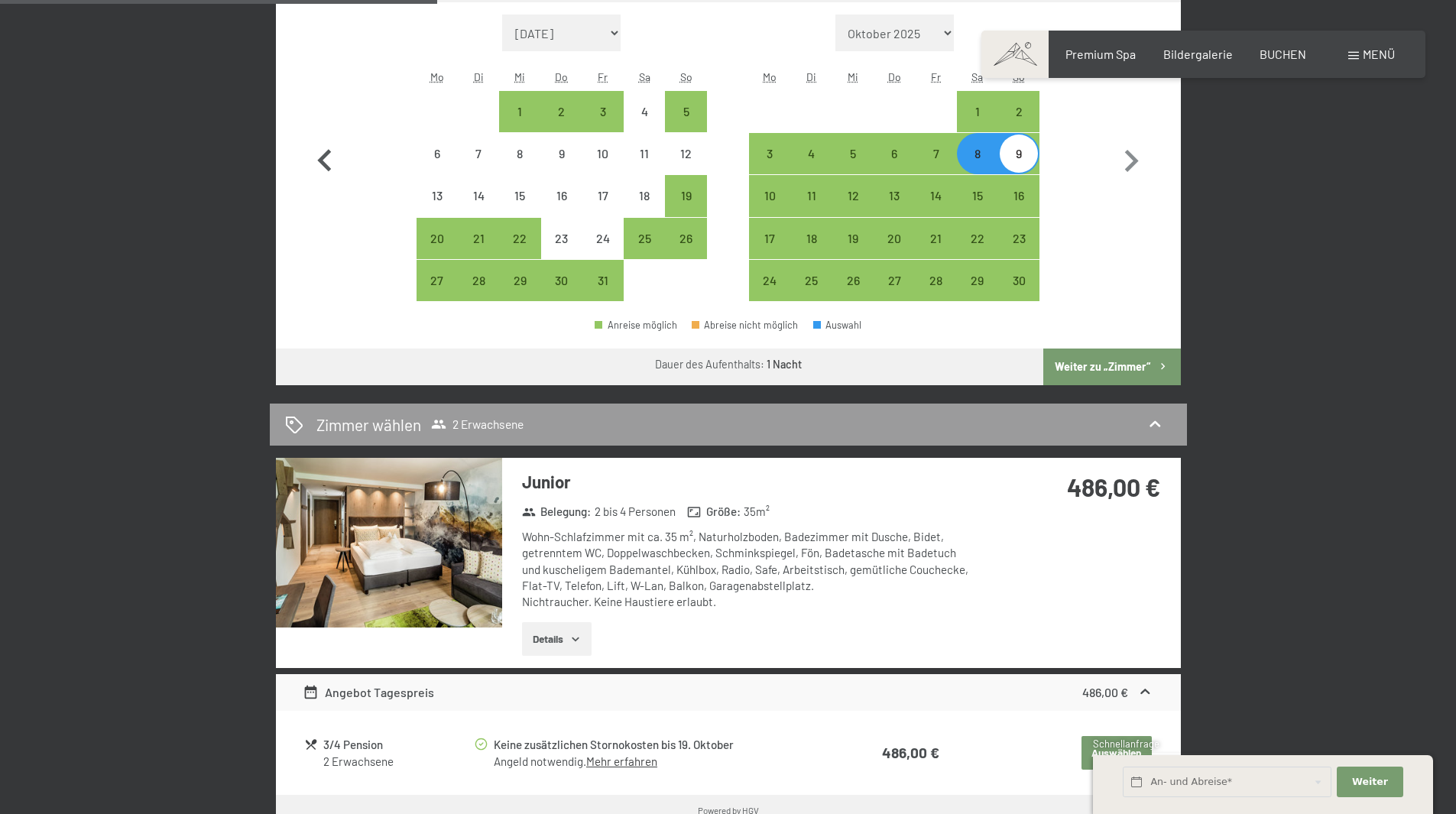
click at [326, 146] on icon "button" at bounding box center [325, 161] width 44 height 44
